Goal: Transaction & Acquisition: Purchase product/service

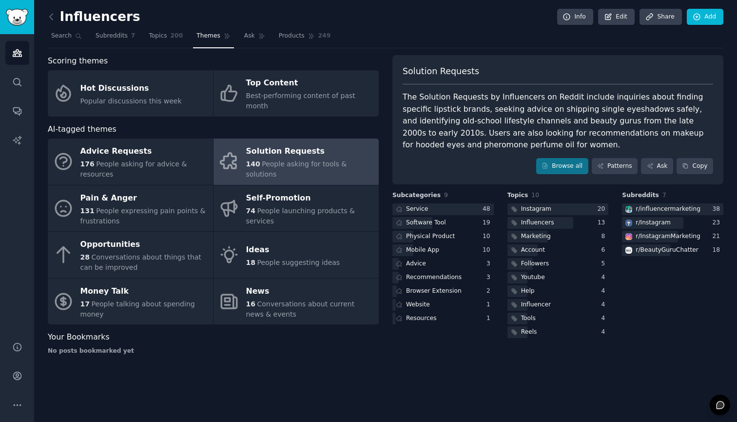
click at [20, 18] on img "Sidebar" at bounding box center [17, 17] width 22 height 17
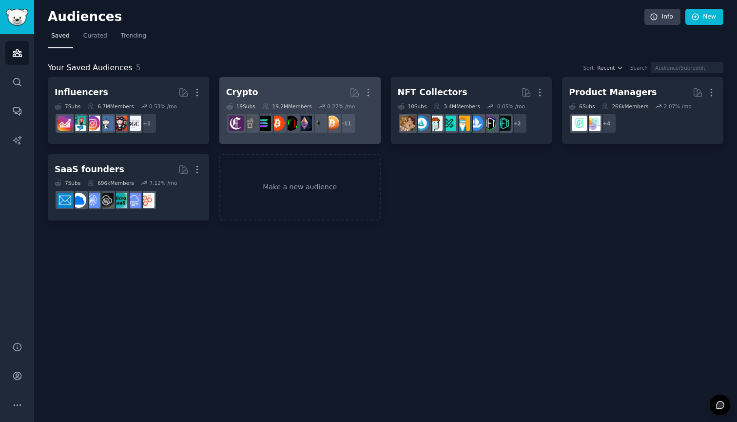
click at [278, 90] on h2 "Crypto More" at bounding box center [300, 92] width 148 height 17
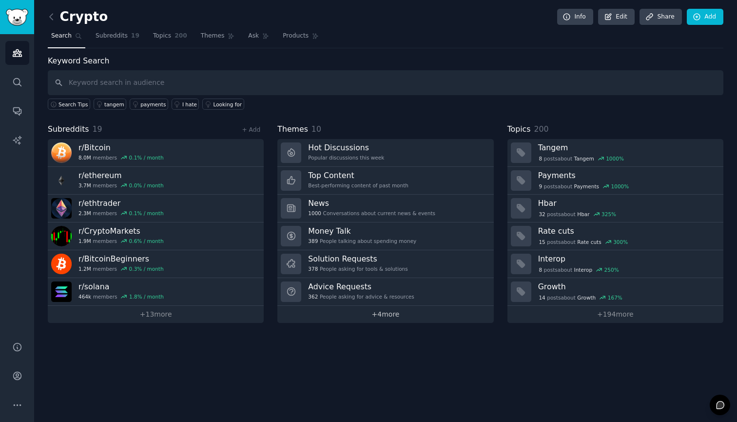
click at [393, 312] on link "+ 4 more" at bounding box center [385, 314] width 216 height 17
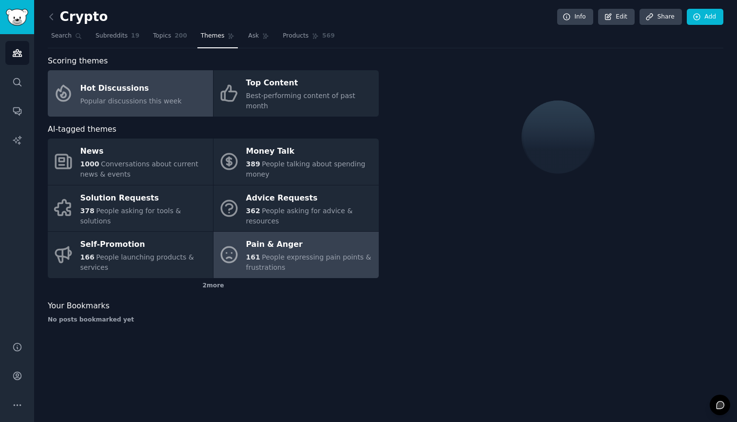
click at [332, 238] on div "Pain & Anger" at bounding box center [310, 245] width 128 height 16
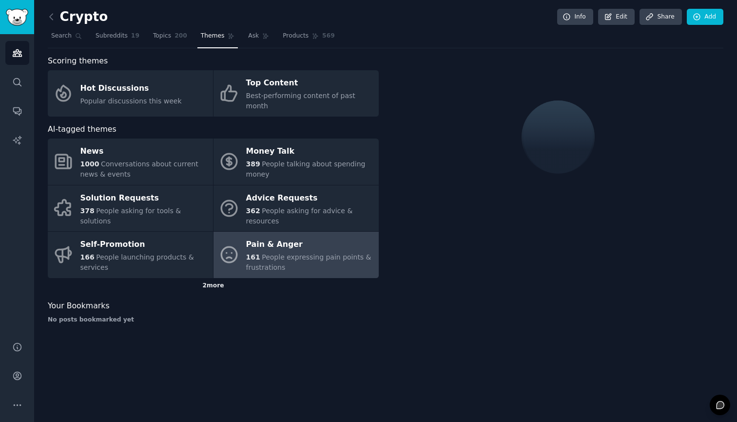
click at [218, 278] on div "2 more" at bounding box center [213, 286] width 331 height 16
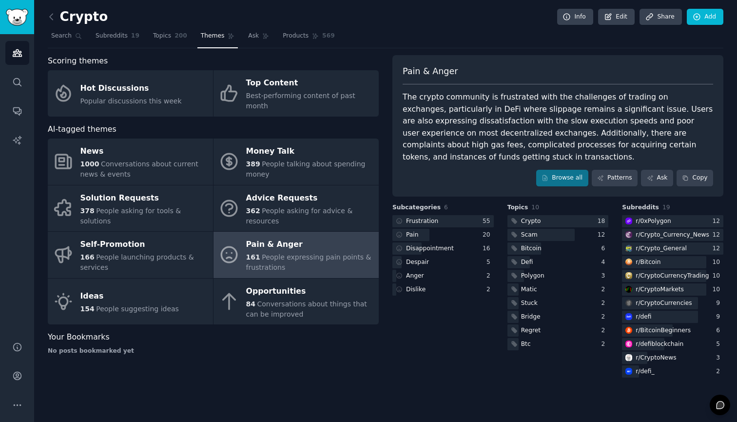
click at [279, 237] on div "Pain & Anger" at bounding box center [310, 245] width 128 height 16
click at [445, 232] on div "Pain" at bounding box center [442, 235] width 101 height 12
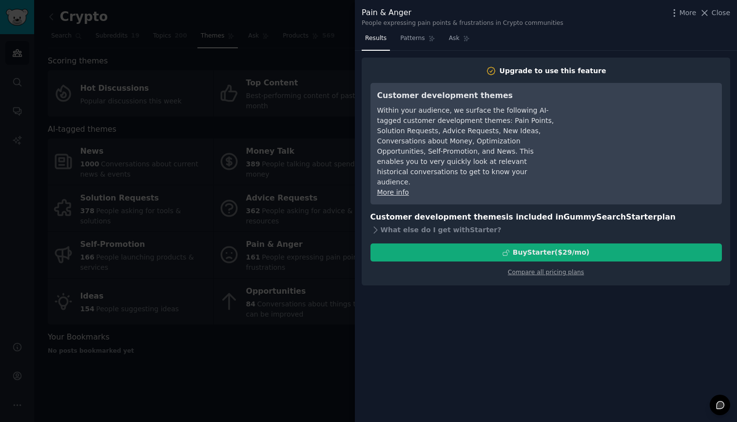
click at [483, 247] on button "Buy Starter ($ 29 /mo )" at bounding box center [545, 252] width 351 height 18
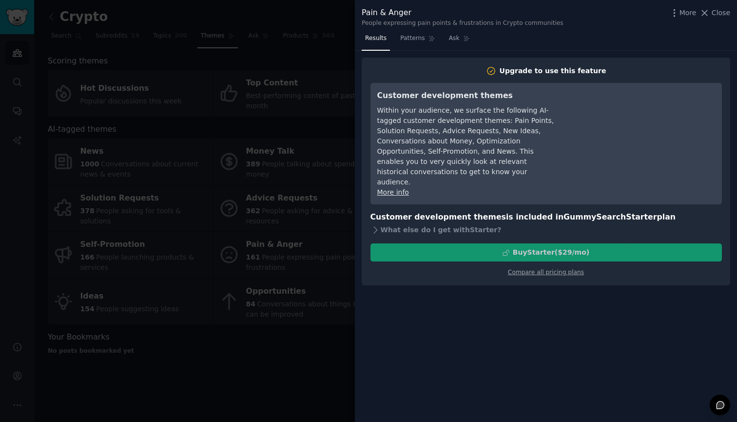
click at [190, 97] on div at bounding box center [368, 211] width 737 height 422
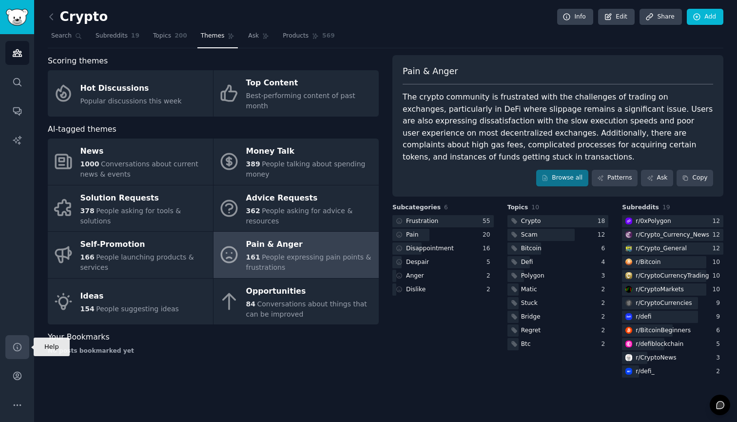
click at [20, 344] on icon "Sidebar" at bounding box center [17, 347] width 10 height 10
